Goal: Find specific page/section: Locate item on page

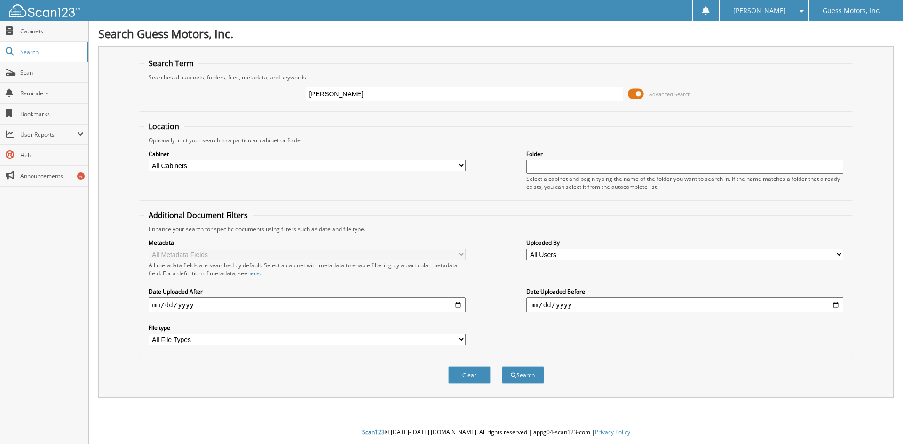
type input "[PERSON_NAME]"
click at [502, 367] on button "Search" at bounding box center [523, 375] width 42 height 17
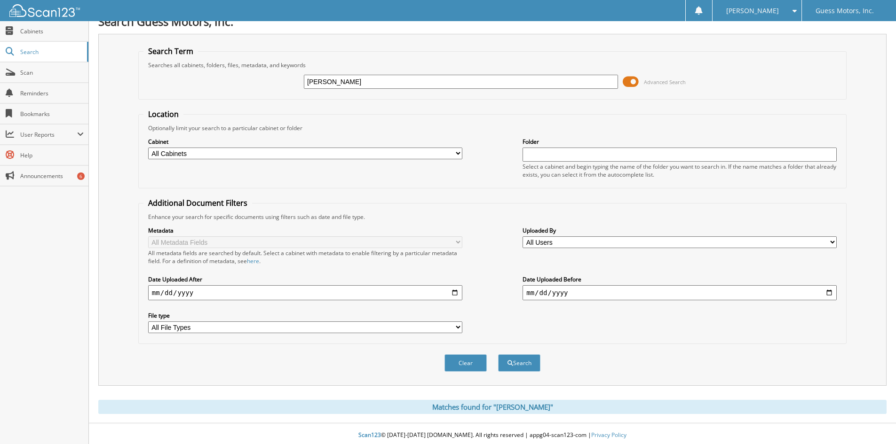
scroll to position [16, 0]
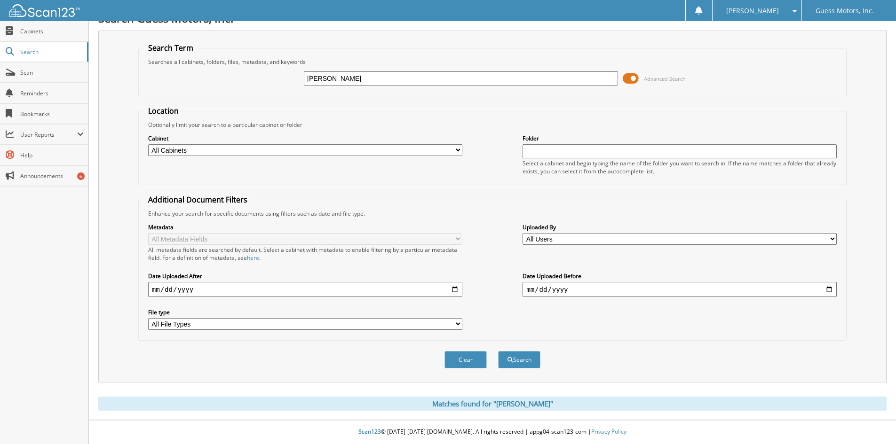
click at [361, 80] on input "[PERSON_NAME]" at bounding box center [461, 78] width 314 height 14
paste input "F25501"
type input "F25501"
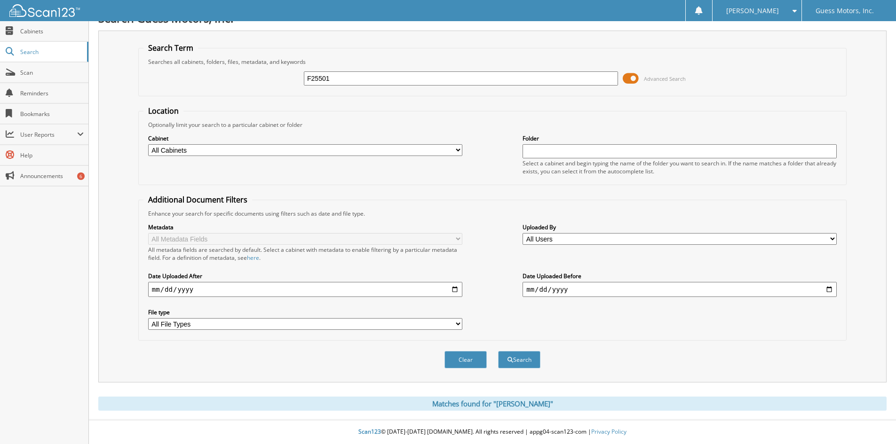
click at [498, 351] on button "Search" at bounding box center [519, 359] width 42 height 17
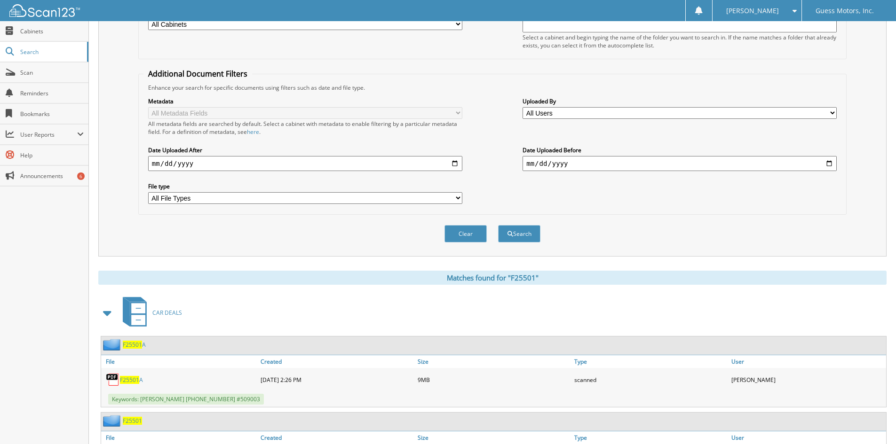
scroll to position [210, 0]
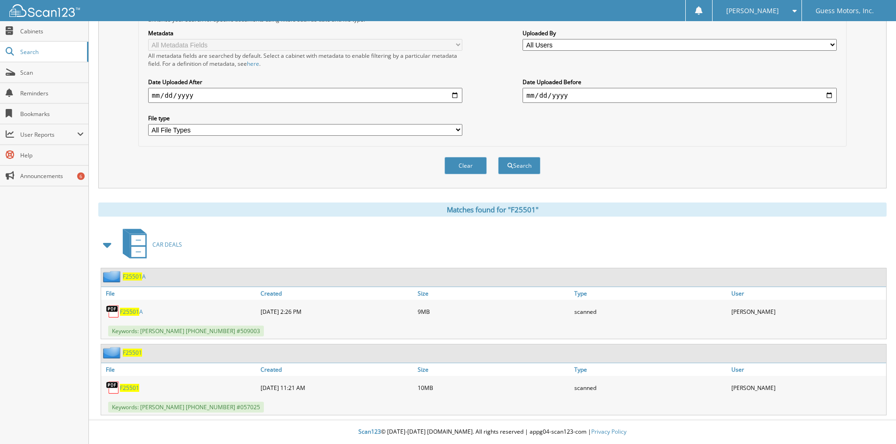
click at [134, 391] on span "F25501" at bounding box center [129, 388] width 19 height 8
